Goal: Use online tool/utility: Utilize a website feature to perform a specific function

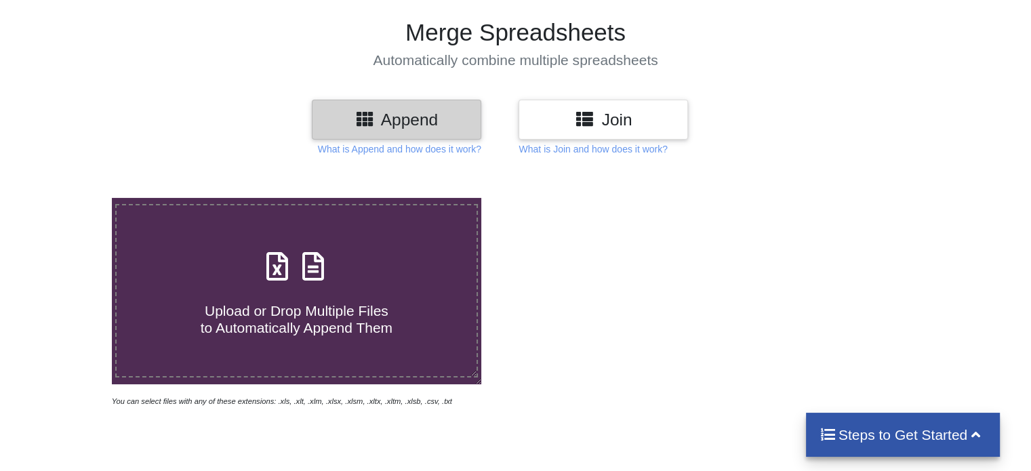
scroll to position [85, 0]
click at [298, 264] on icon at bounding box center [313, 260] width 34 height 28
click at [70, 199] on input "Upload or Drop Multiple Files to Automatically Append Them" at bounding box center [70, 199] width 0 height 0
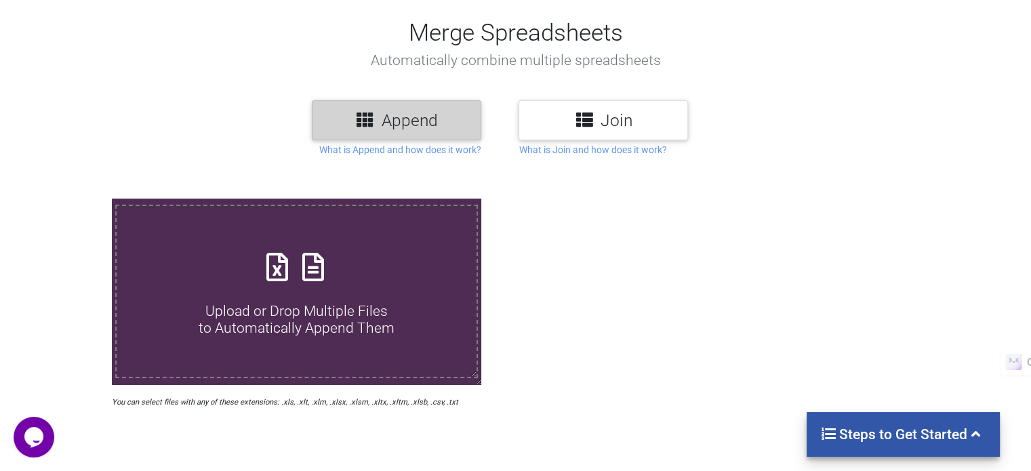
scroll to position [0, 0]
type input "C:\fakepath\WhatsApp Image [DATE] at 14.18.37_9e7c781e.csv"
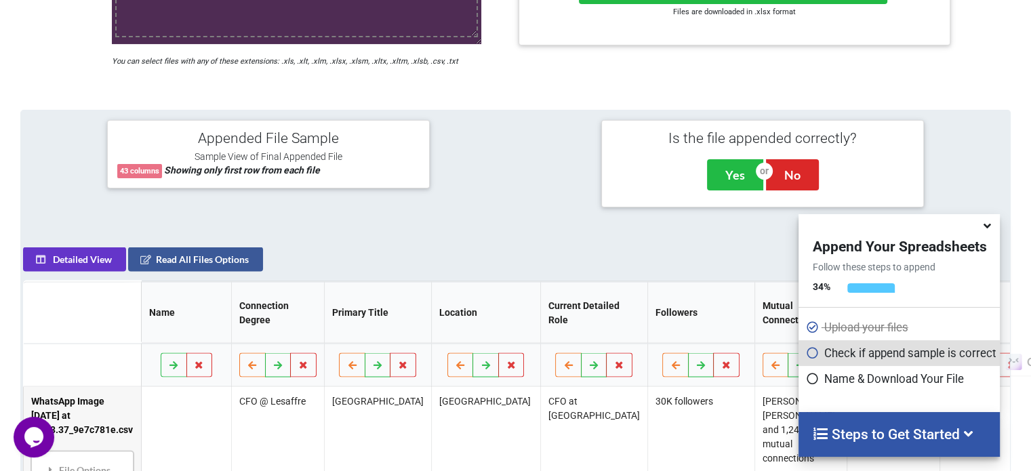
scroll to position [426, 0]
click at [874, 386] on p "Name & Download Your File" at bounding box center [900, 379] width 191 height 16
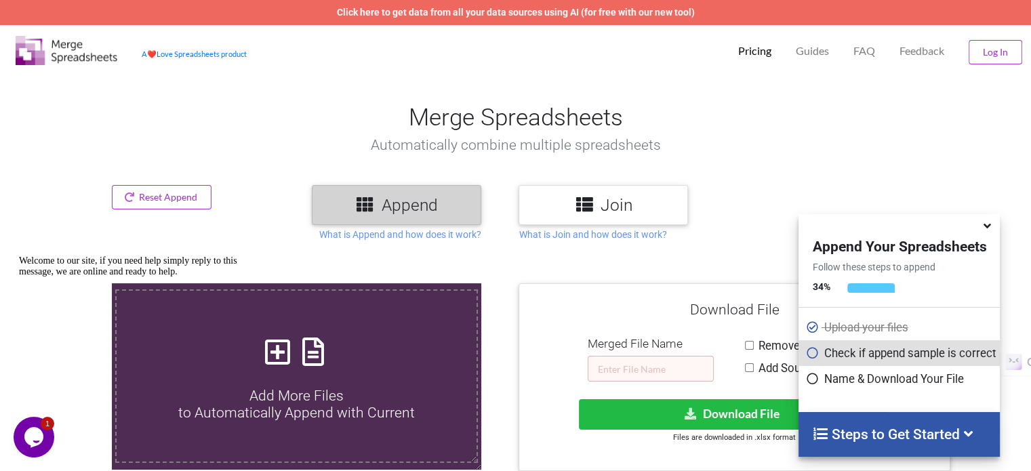
scroll to position [198, 0]
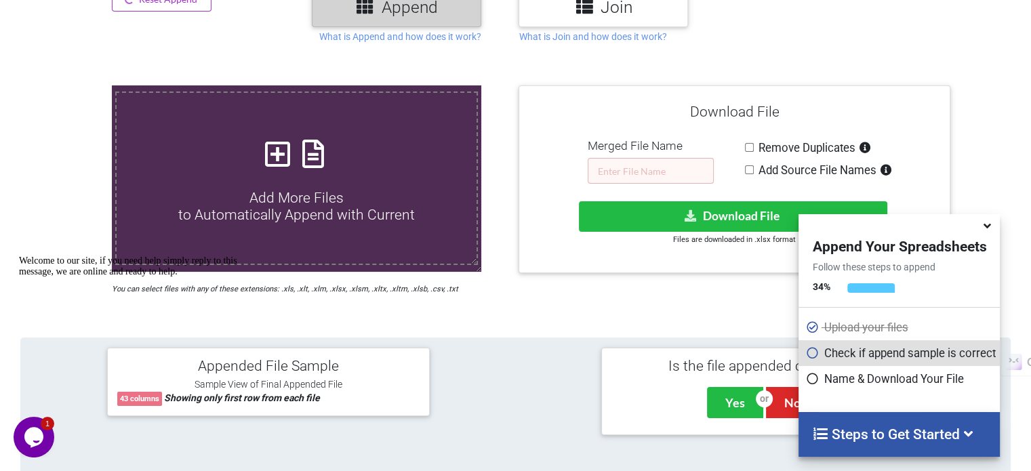
click at [632, 155] on div "Merged File Name" at bounding box center [651, 161] width 126 height 45
click at [645, 167] on input "s" at bounding box center [651, 171] width 126 height 26
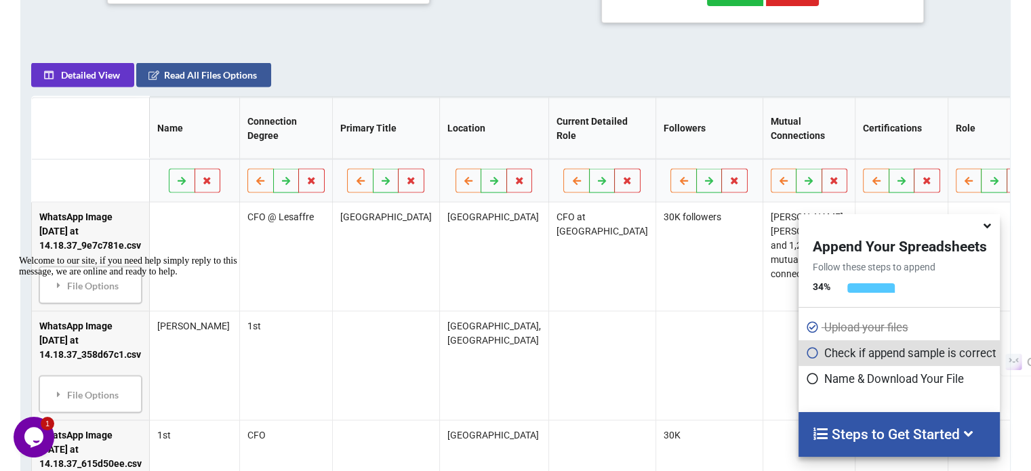
scroll to position [634, 0]
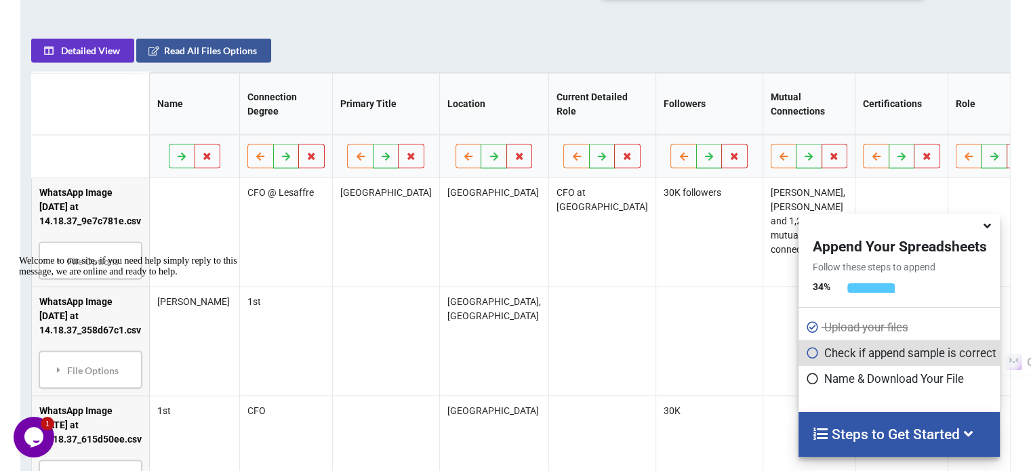
type input "sads"
click at [196, 198] on td at bounding box center [194, 232] width 90 height 108
click at [86, 261] on div "Welcome to our site, if you need help simply reply to this message, we are onli…" at bounding box center [141, 267] width 244 height 22
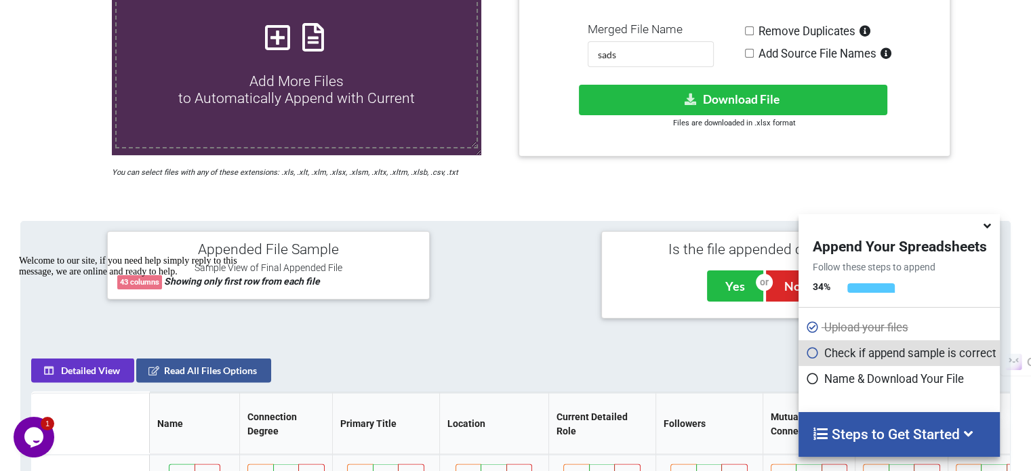
scroll to position [309, 0]
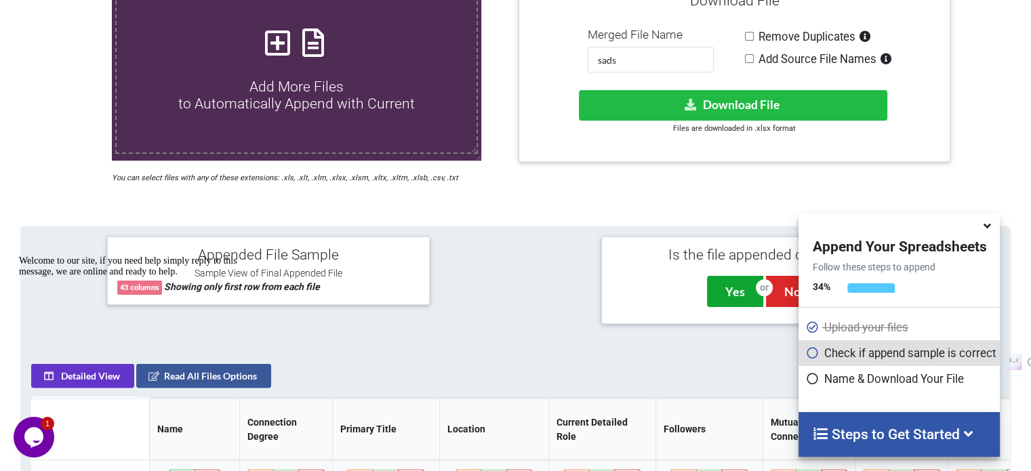
click at [726, 289] on button "Yes" at bounding box center [735, 291] width 56 height 31
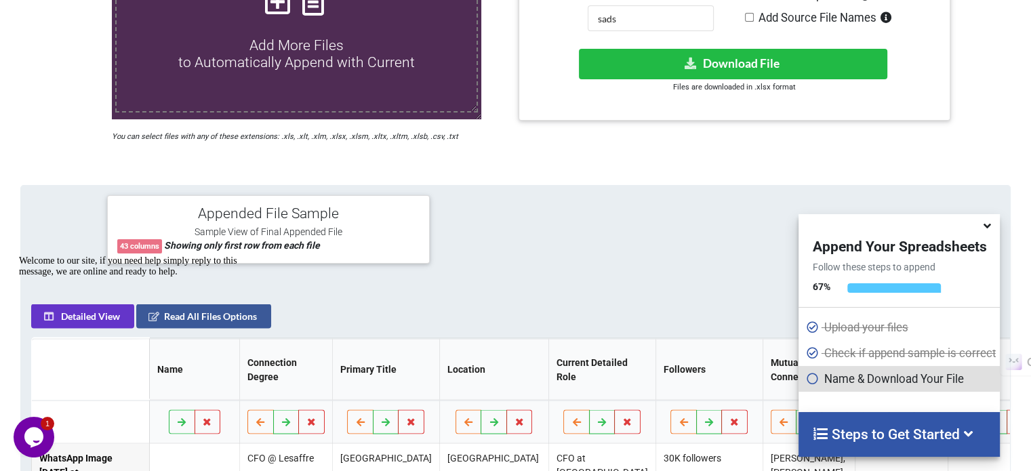
scroll to position [281, 0]
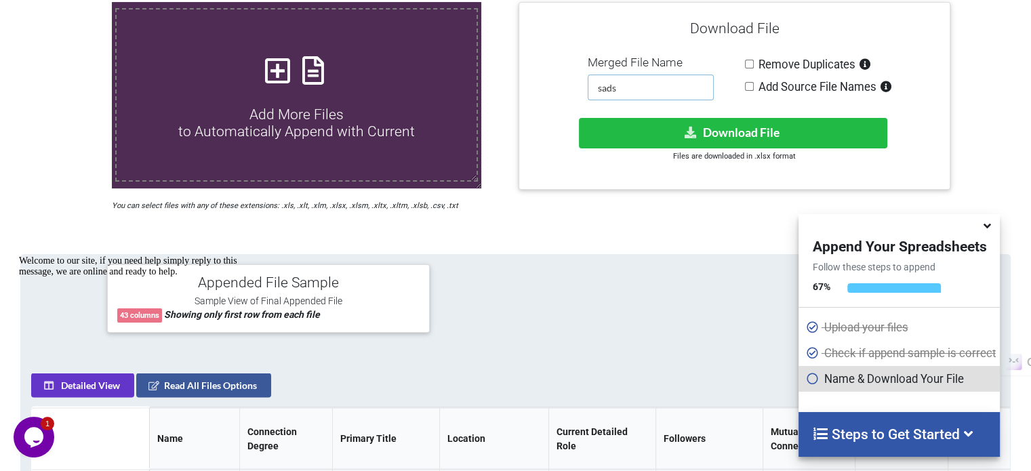
click at [635, 88] on input "sads" at bounding box center [651, 88] width 126 height 26
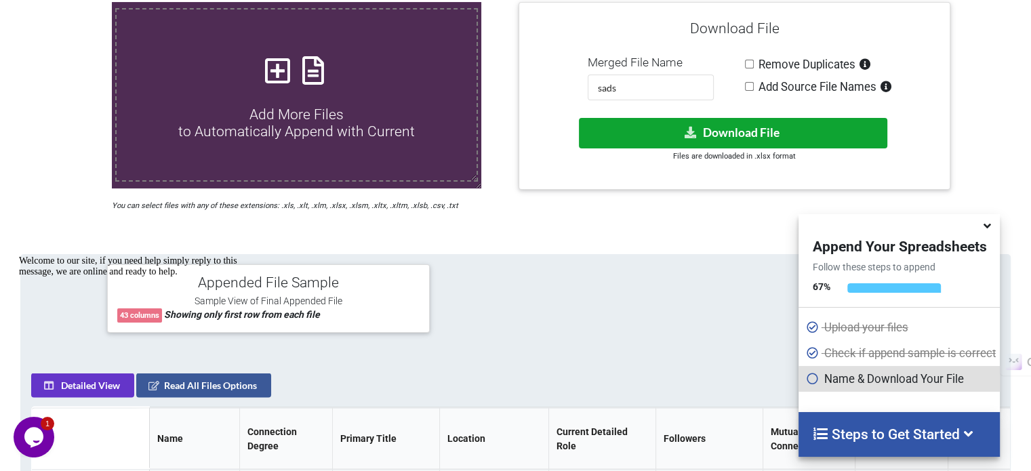
click at [746, 124] on button "Download File" at bounding box center [733, 133] width 308 height 30
